Goal: Transaction & Acquisition: Purchase product/service

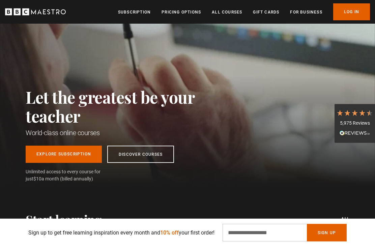
scroll to position [20, 0]
click at [150, 155] on link "Discover Courses" at bounding box center [140, 154] width 67 height 17
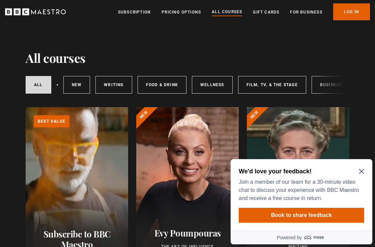
click at [362, 173] on icon "Close Maze Prompt" at bounding box center [361, 170] width 5 height 5
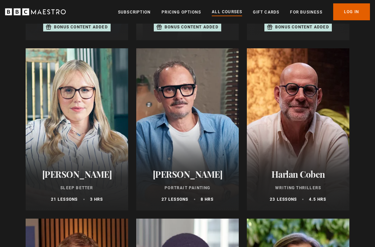
scroll to position [568, 0]
click at [306, 174] on h2 "Harlan Coben" at bounding box center [298, 174] width 86 height 10
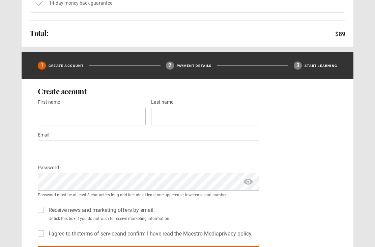
scroll to position [156, 0]
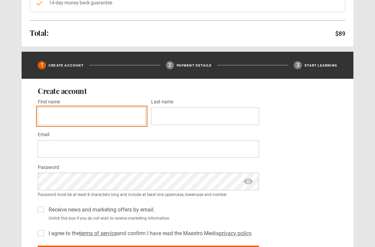
click at [124, 113] on input "First name *" at bounding box center [92, 116] width 108 height 18
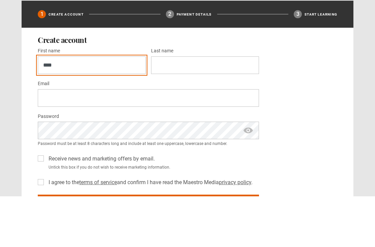
type input "****"
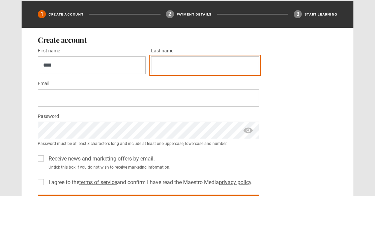
click at [215, 107] on input "Last name *" at bounding box center [205, 116] width 108 height 18
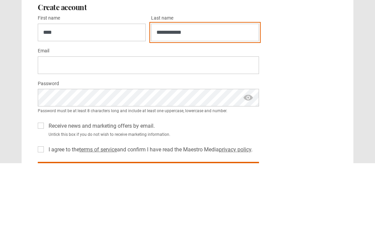
type input "**********"
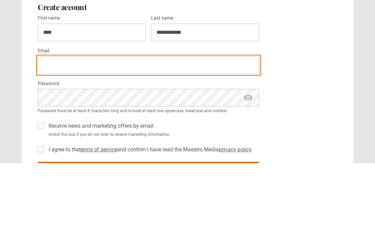
click at [195, 140] on input "Email *" at bounding box center [148, 149] width 221 height 18
type input "**********"
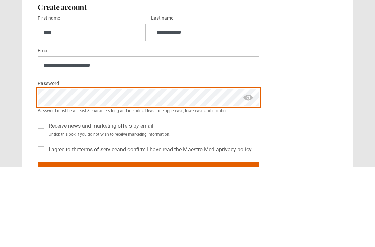
scroll to position [162, 0]
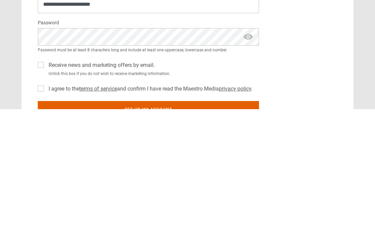
click at [46, 199] on label "Receive news and marketing offers by email." at bounding box center [100, 203] width 109 height 8
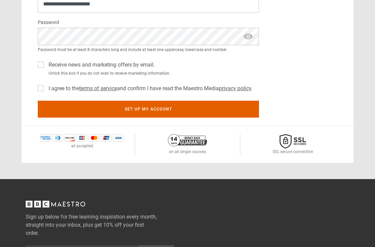
click at [46, 88] on label "I agree to the terms of service and confirm I have read the Maestro Media priva…" at bounding box center [149, 88] width 207 height 8
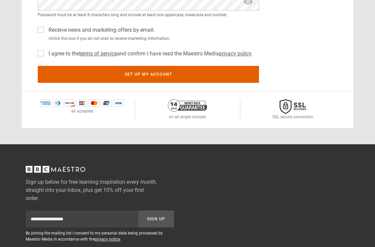
scroll to position [335, 0]
click at [182, 74] on button "Set up my account" at bounding box center [148, 74] width 221 height 17
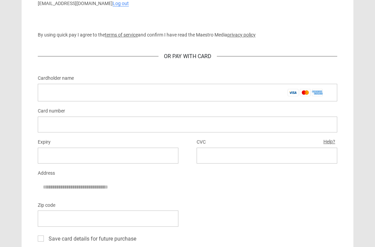
scroll to position [322, 0]
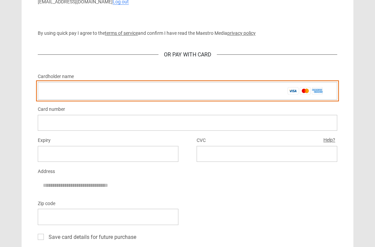
click at [174, 95] on input "Cardholder name *" at bounding box center [188, 91] width 300 height 18
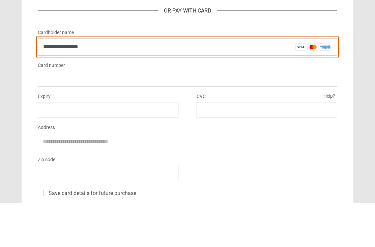
type input "**********"
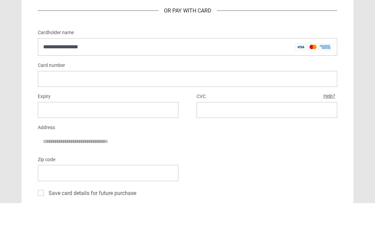
click at [107, 115] on div at bounding box center [188, 123] width 300 height 16
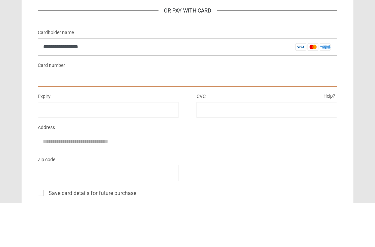
click at [83, 151] on iframe at bounding box center [108, 154] width 130 height 6
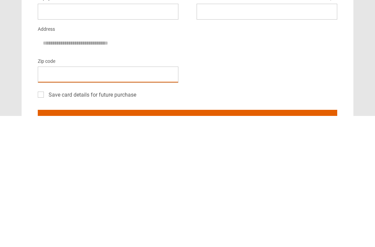
scroll to position [335, 0]
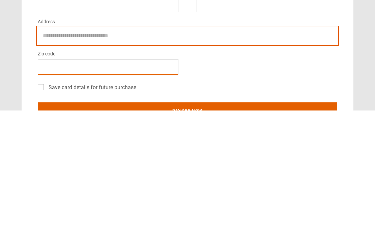
click at [116, 164] on input "Address" at bounding box center [188, 172] width 300 height 17
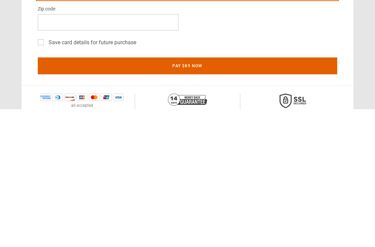
type input "**********"
click at [208, 195] on button "Pay $89 now" at bounding box center [188, 203] width 300 height 17
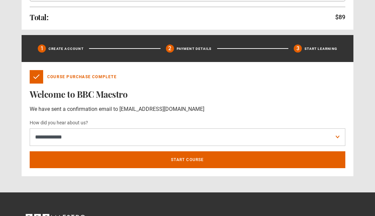
scroll to position [173, 0]
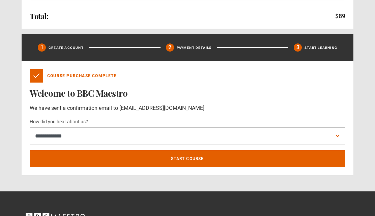
click at [220, 159] on link "Start course" at bounding box center [188, 159] width 316 height 17
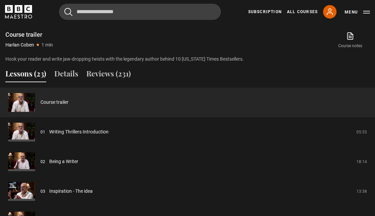
scroll to position [497, 0]
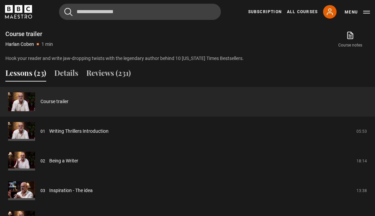
click at [116, 82] on button "Reviews (231)" at bounding box center [108, 74] width 45 height 14
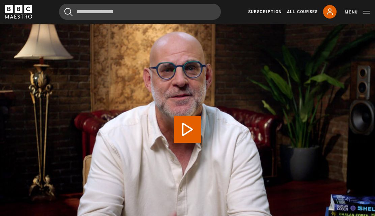
scroll to position [0, 290]
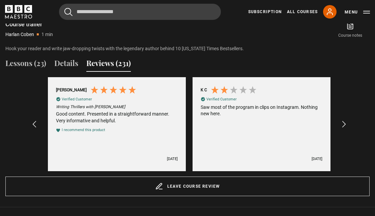
click at [31, 72] on button "Lessons (23)" at bounding box center [25, 65] width 41 height 14
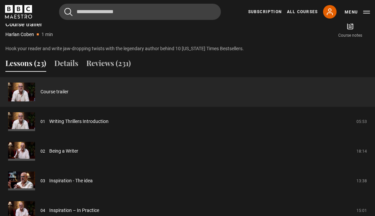
click at [86, 125] on link "Writing Thrillers Introduction" at bounding box center [78, 121] width 59 height 7
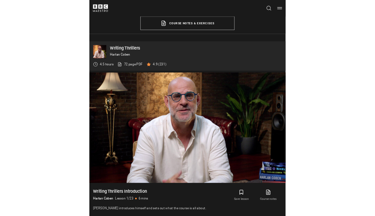
scroll to position [310, 0]
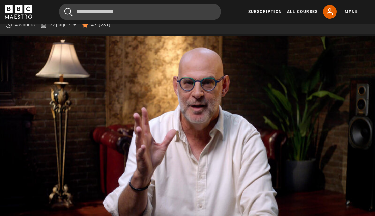
scroll to position [292, 0]
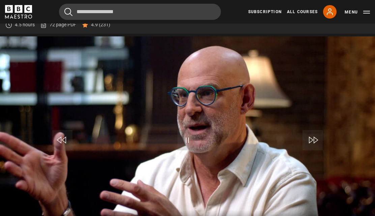
scroll to position [292, 0]
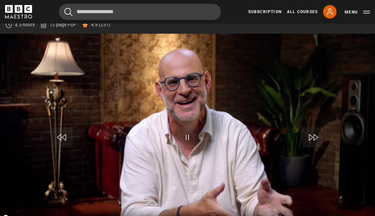
scroll to position [289, 0]
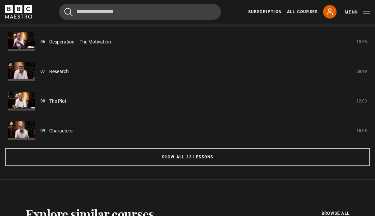
scroll to position [645, 0]
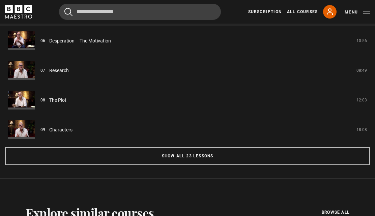
click at [229, 165] on button "Show all 23 lessons" at bounding box center [187, 156] width 364 height 18
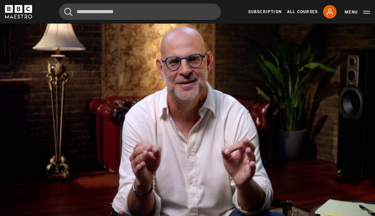
scroll to position [299, 0]
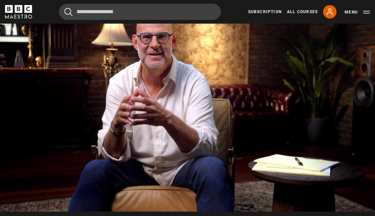
scroll to position [305, 0]
